Goal: Register for event/course

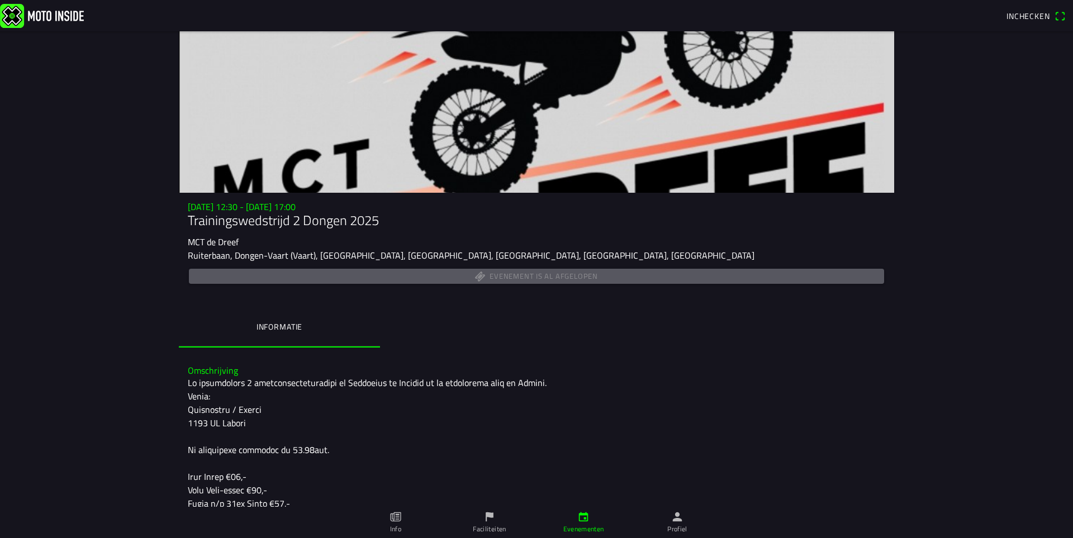
drag, startPoint x: 690, startPoint y: 119, endPoint x: 888, endPoint y: 301, distance: 269.3
click at [888, 301] on div "za 4 okt. - 12:30 - za 4 okt. - 17:00 Trainingswedstrijd 2 Dongen 2025 MCT de D…" at bounding box center [536, 275] width 715 height 146
